Goal: Task Accomplishment & Management: Manage account settings

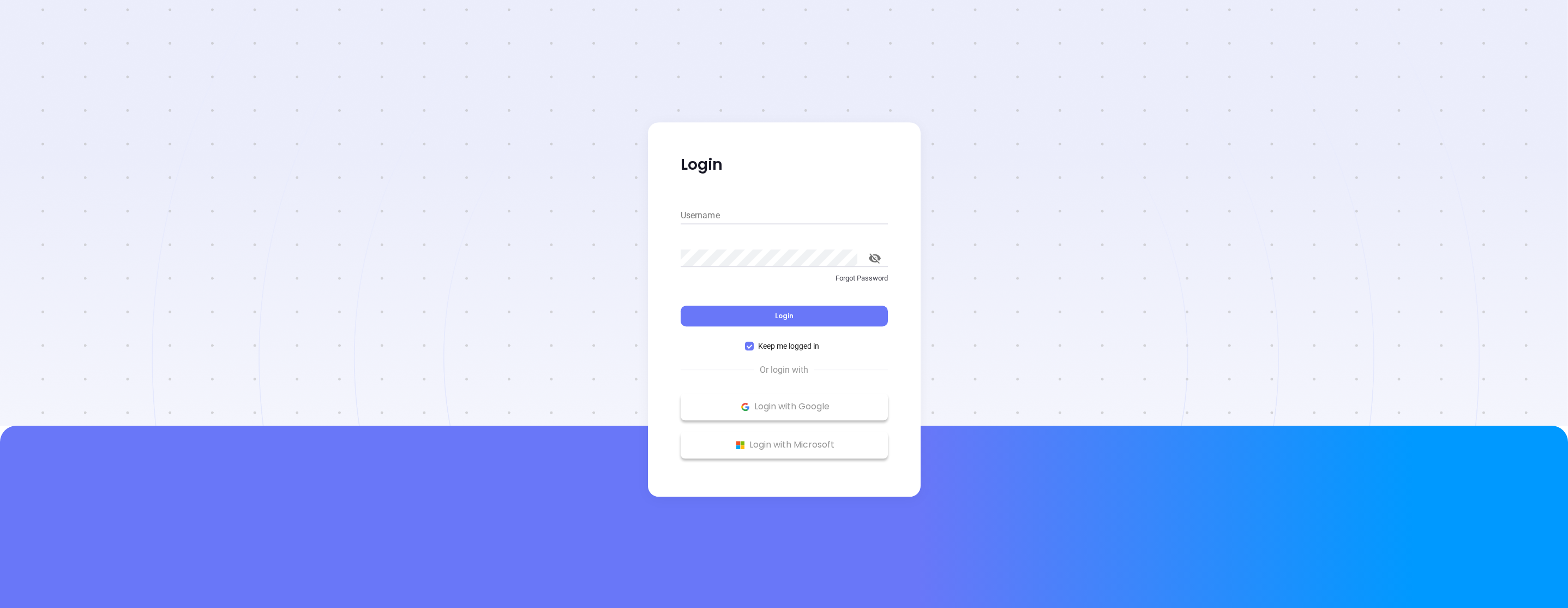
type input "[PERSON_NAME][EMAIL_ADDRESS][DOMAIN_NAME]"
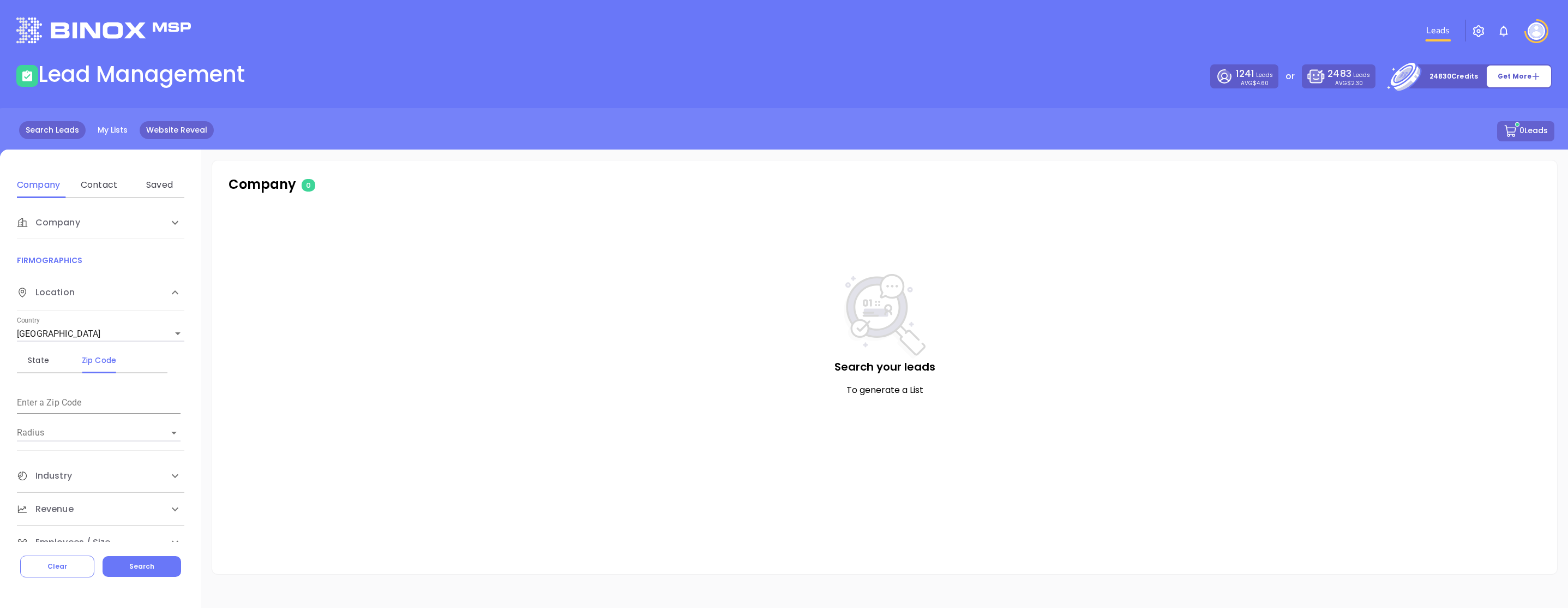
click at [162, 139] on link "Website Reveal" at bounding box center [176, 130] width 74 height 18
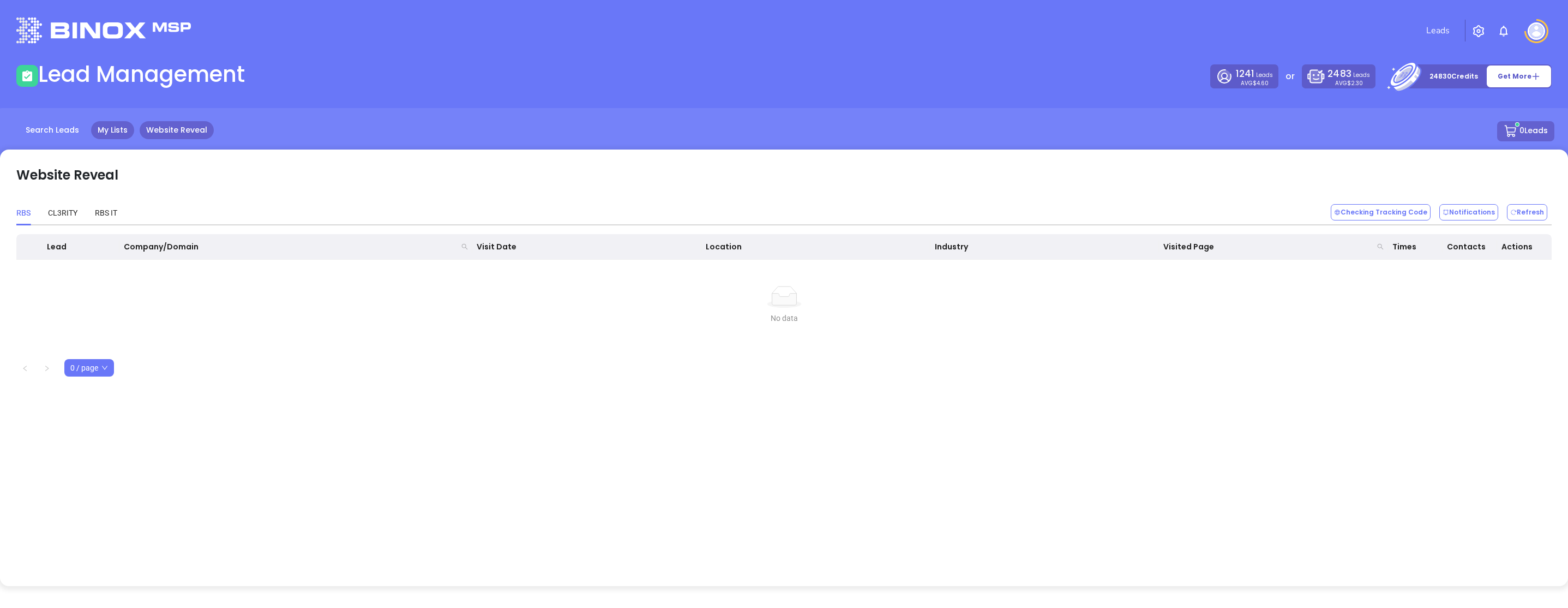
click at [114, 135] on link "My Lists" at bounding box center [113, 130] width 43 height 18
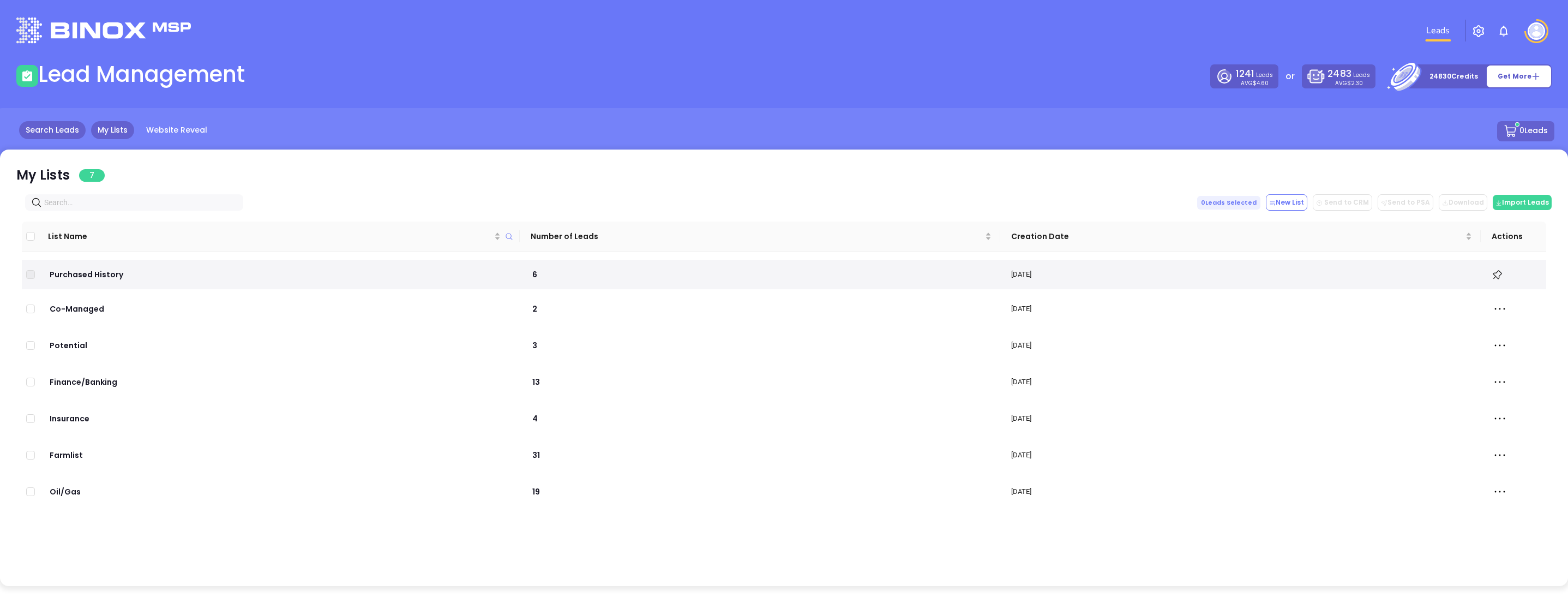
click at [51, 128] on link "Search Leads" at bounding box center [52, 130] width 67 height 18
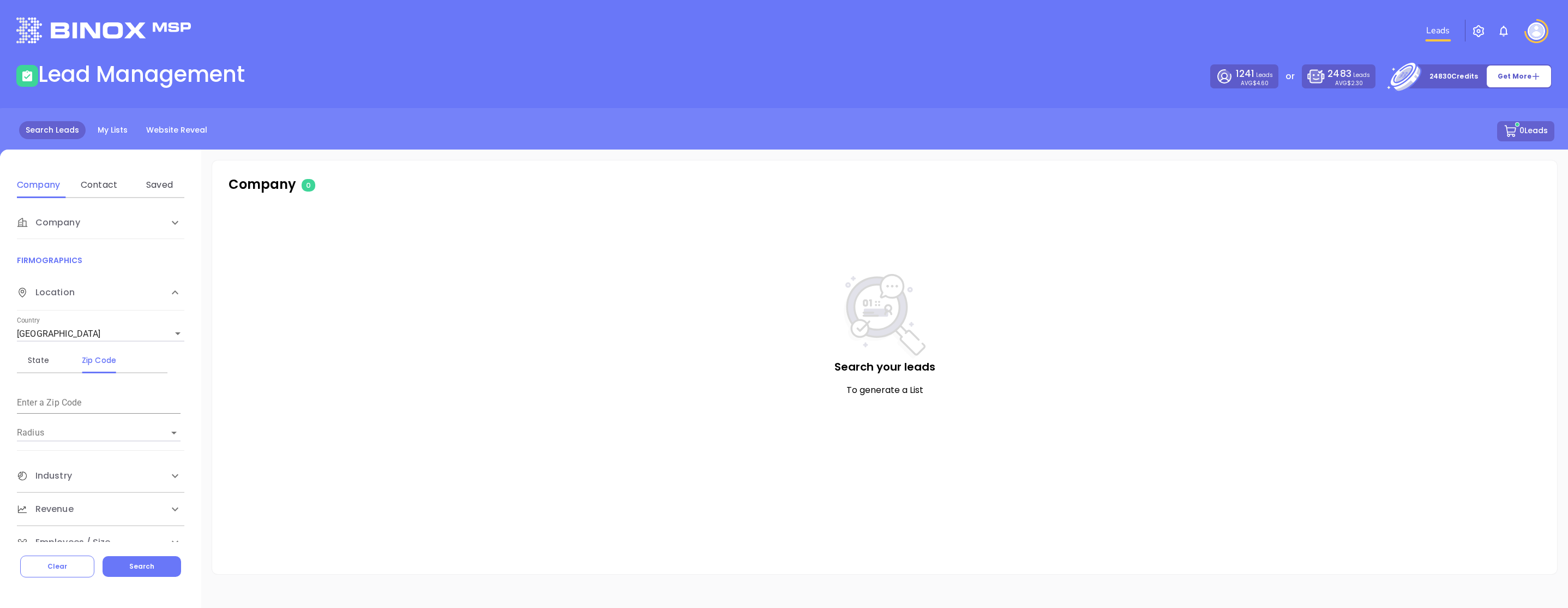
click at [1542, 30] on img at bounding box center [1537, 31] width 18 height 18
click at [1517, 83] on p "My Account" at bounding box center [1517, 84] width 74 height 11
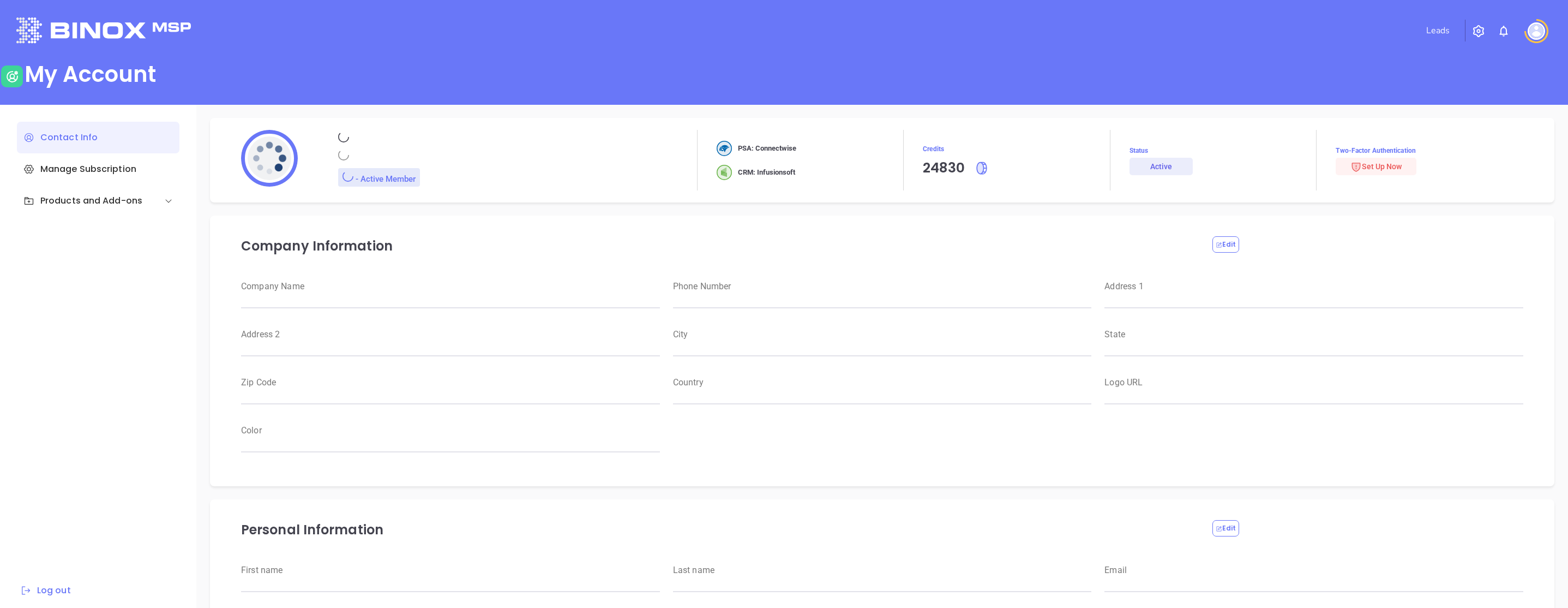
type input "[PERSON_NAME]"
type input "[PERSON_NAME][EMAIL_ADDRESS][DOMAIN_NAME]"
type input "[PHONE_NUMBER]"
type input "RBS IT Solutions"
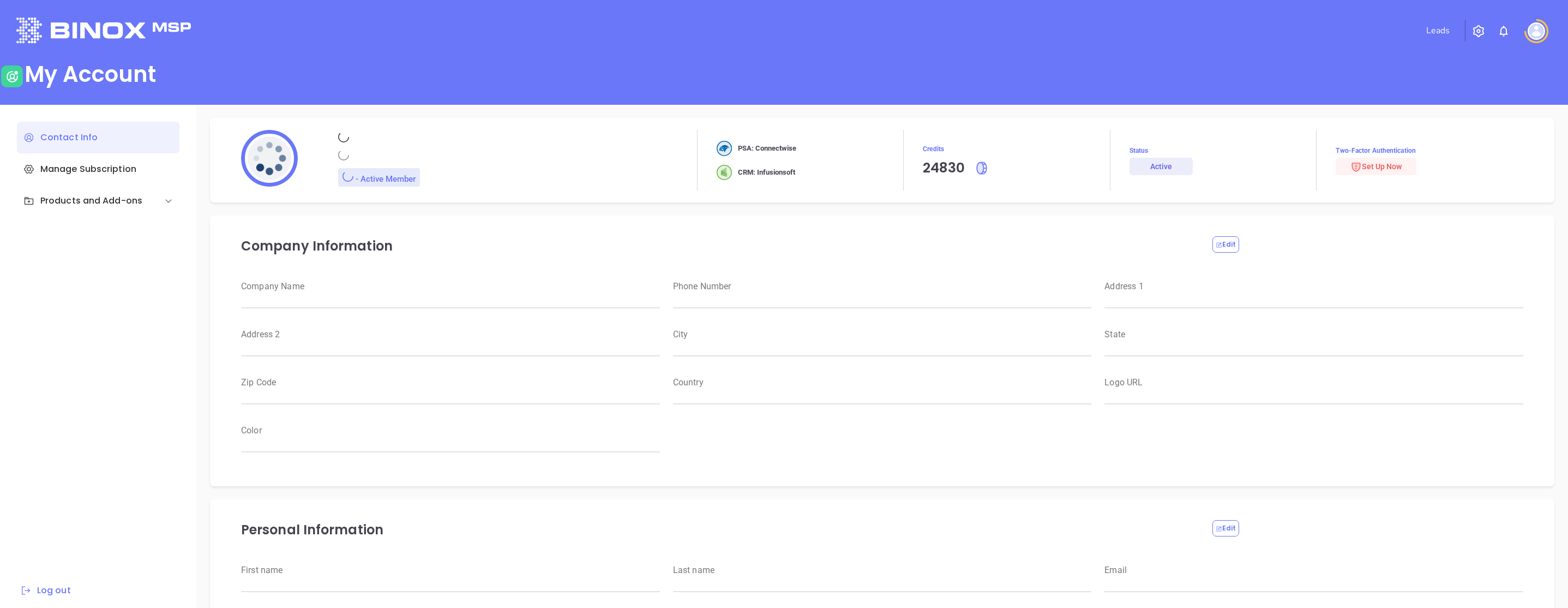
type input "Magnament's"
type input "RBS IT Solutions"
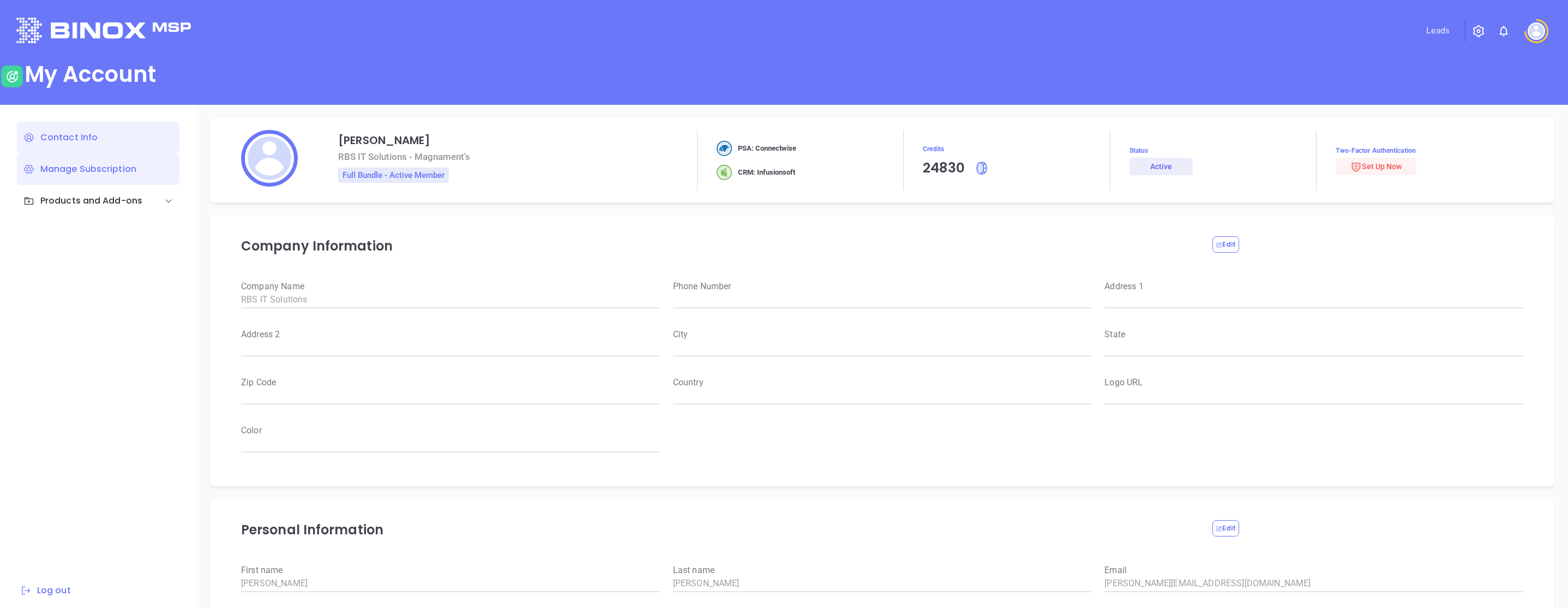
click at [82, 175] on div "Manage Subscription" at bounding box center [98, 168] width 162 height 31
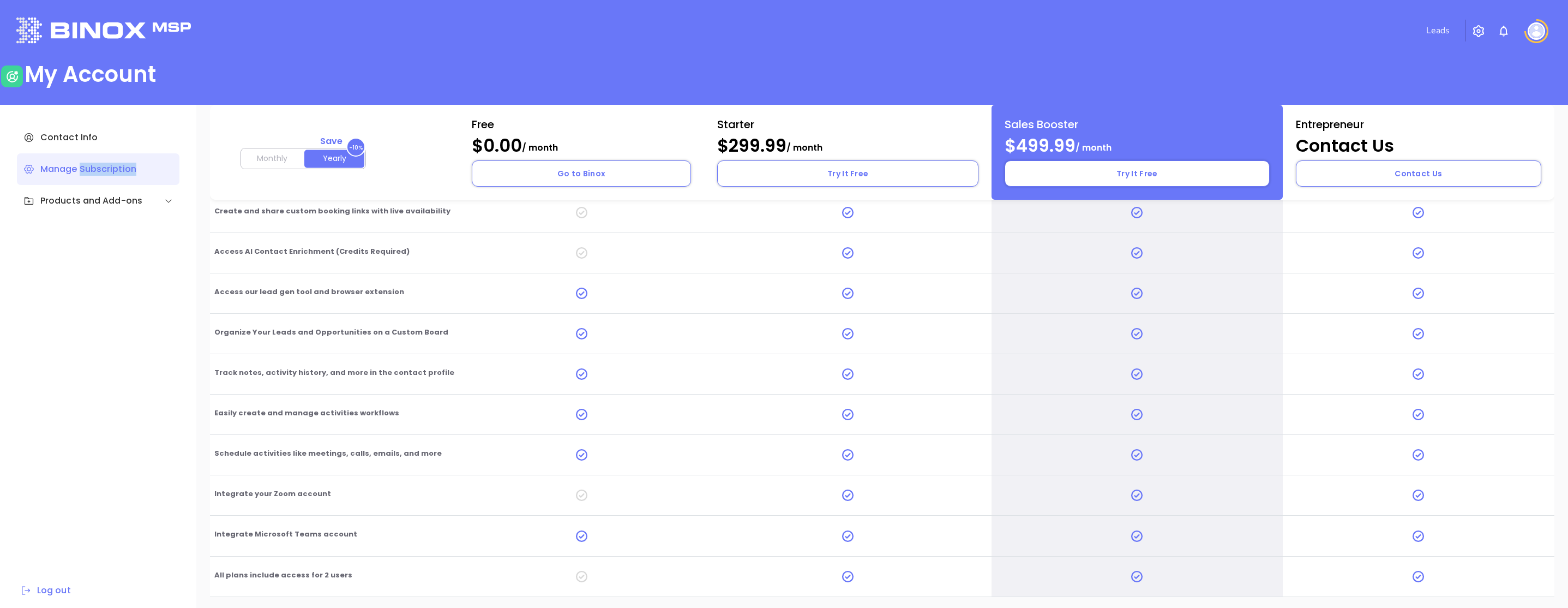
scroll to position [7, 0]
